Goal: Task Accomplishment & Management: Use online tool/utility

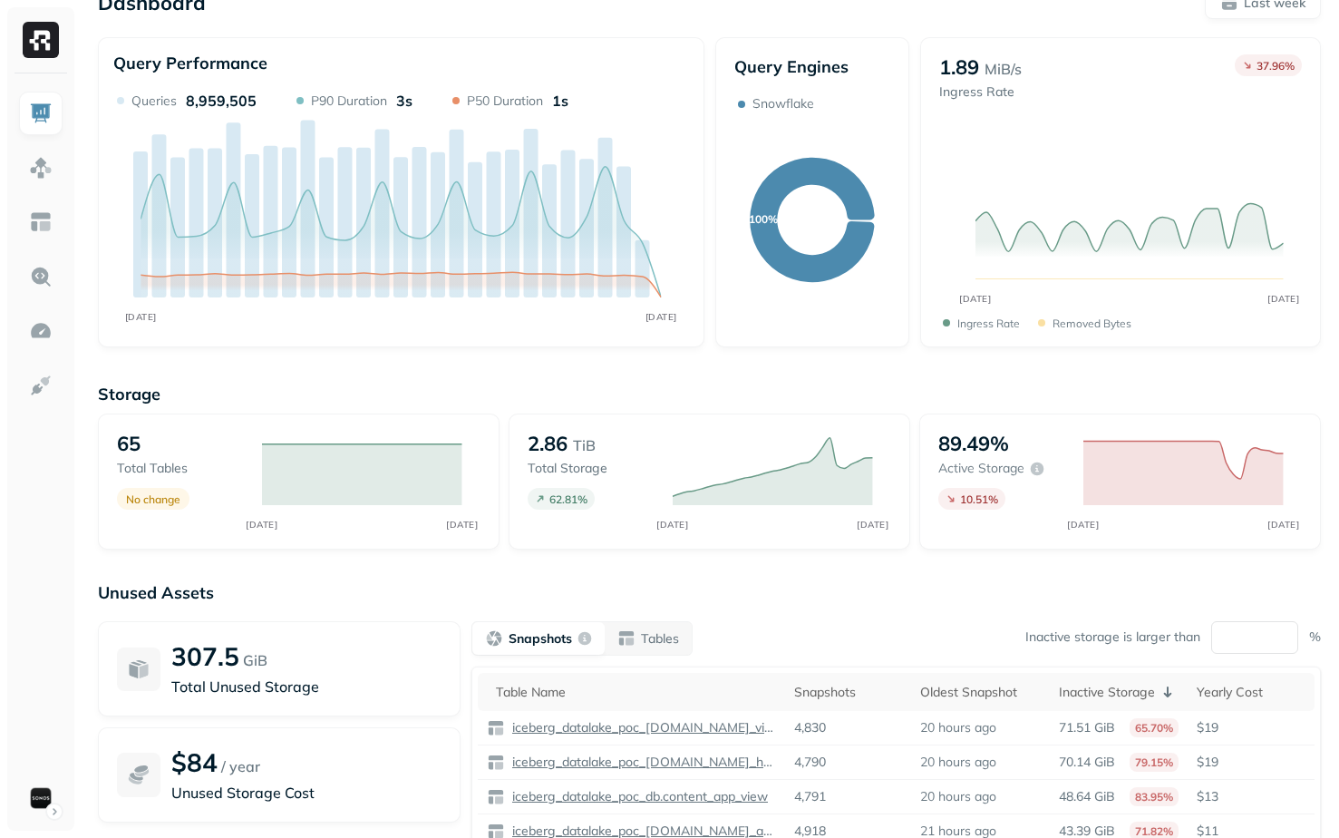
scroll to position [171, 0]
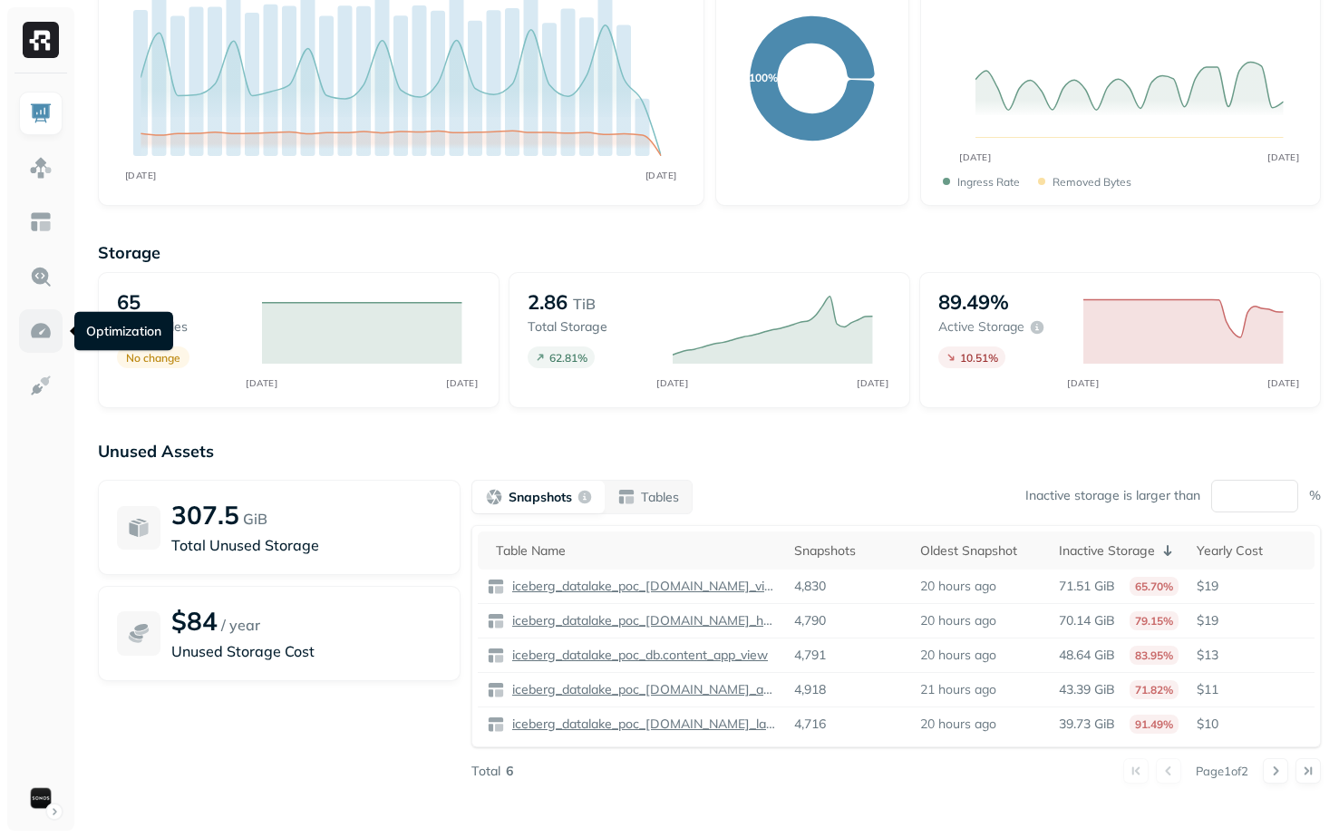
click at [34, 326] on img at bounding box center [41, 331] width 24 height 24
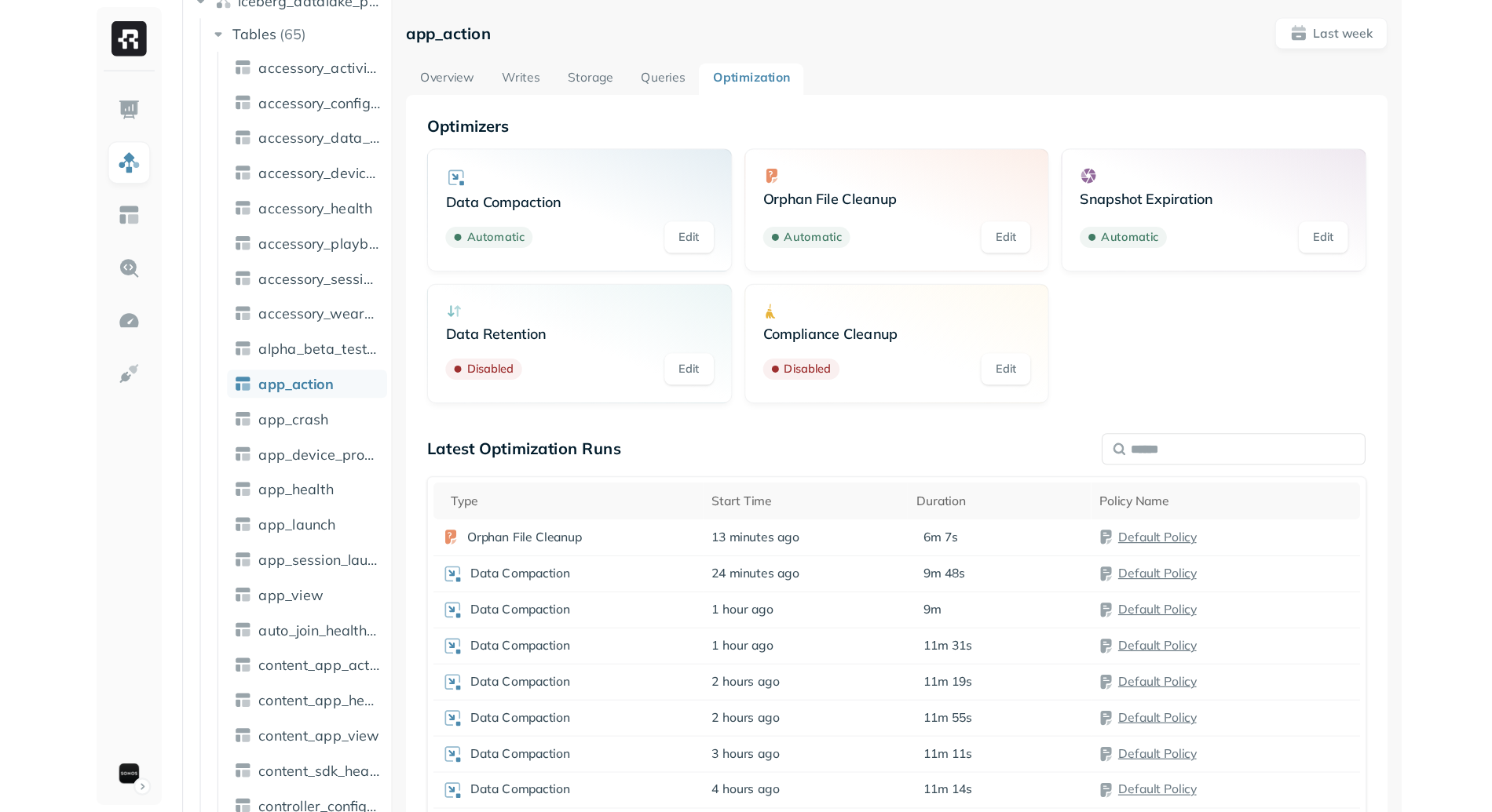
scroll to position [144, 0]
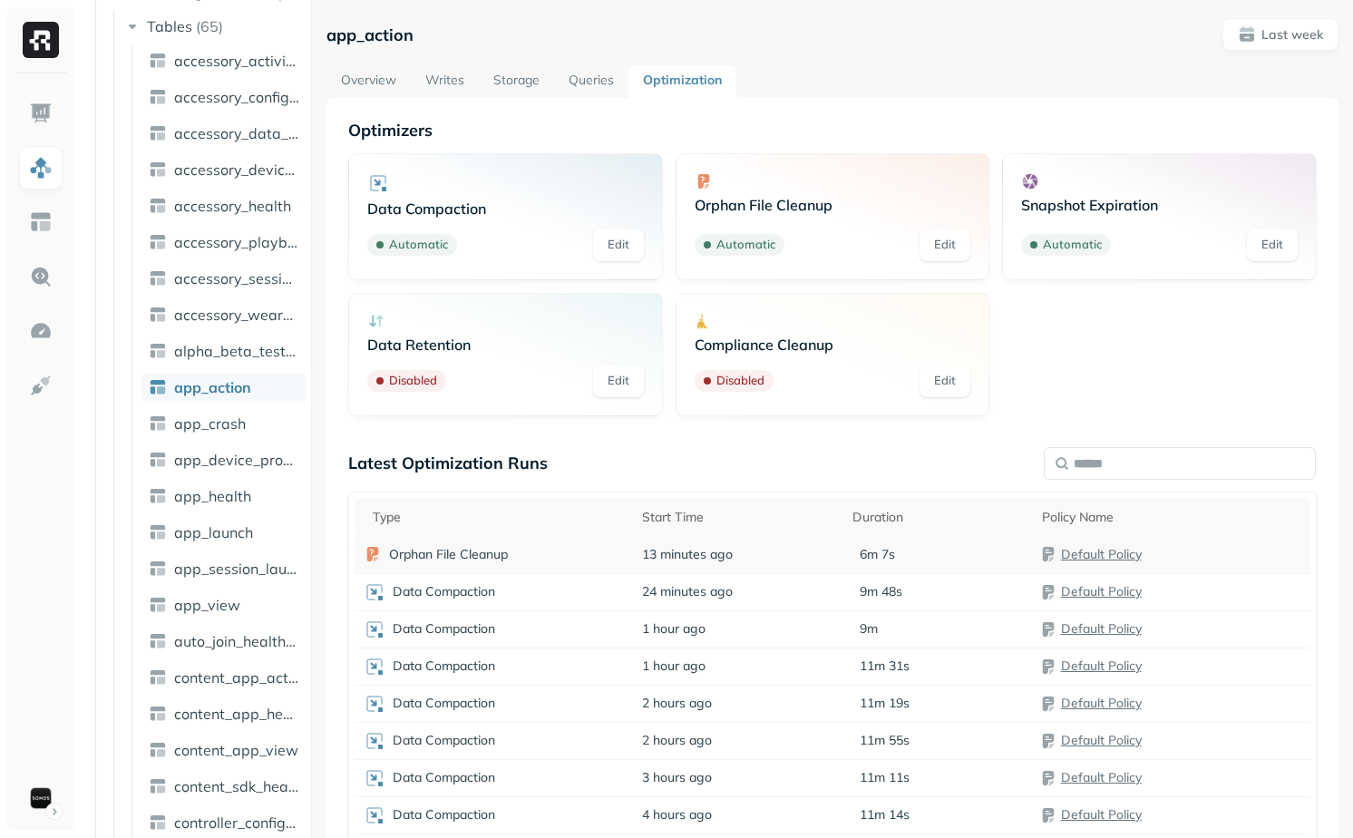
click at [598, 564] on td "Orphan File Cleanup" at bounding box center [493, 554] width 277 height 37
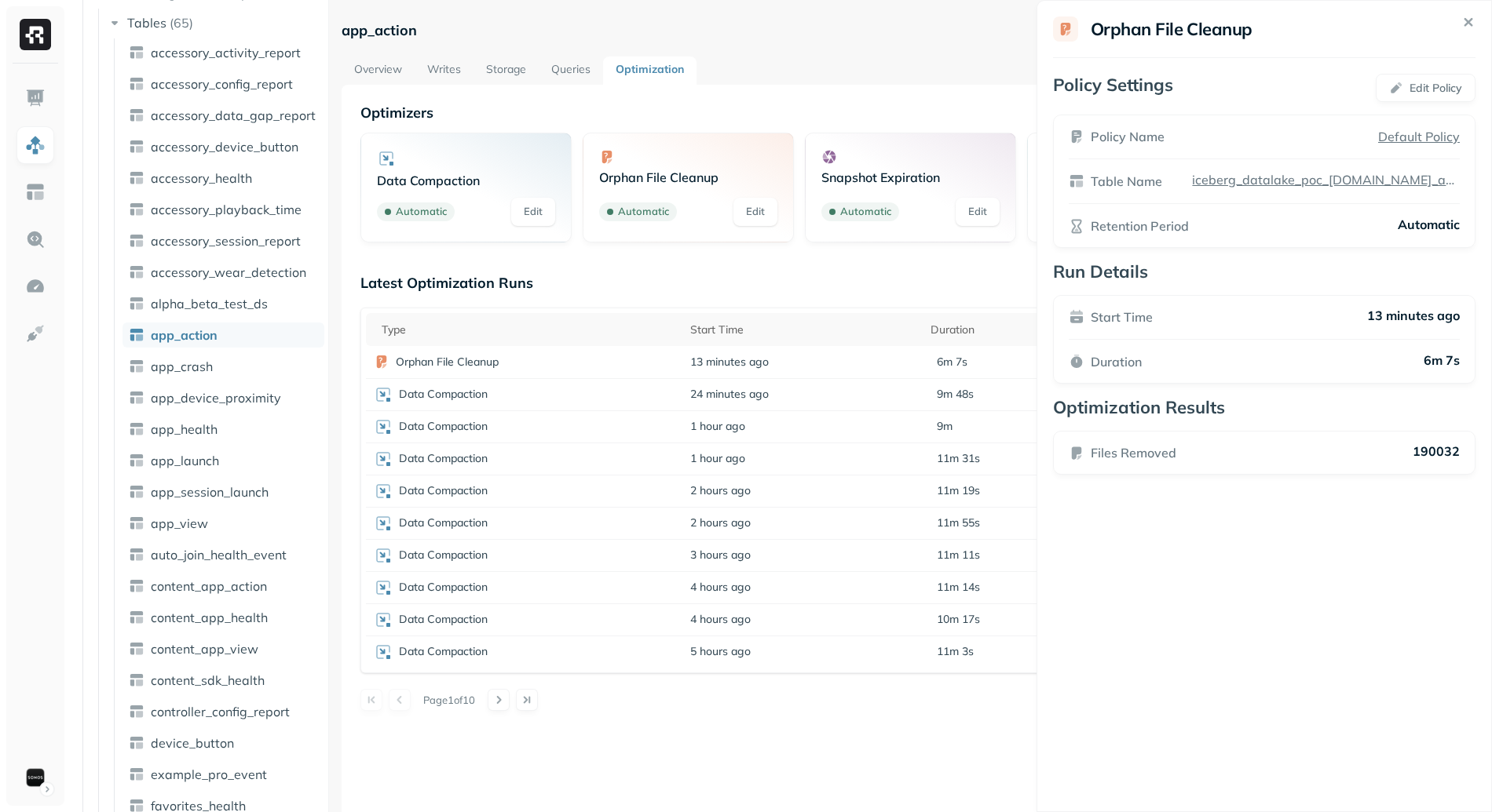
click at [1155, 16] on icon at bounding box center [1469, 22] width 18 height 18
